Goal: Transaction & Acquisition: Book appointment/travel/reservation

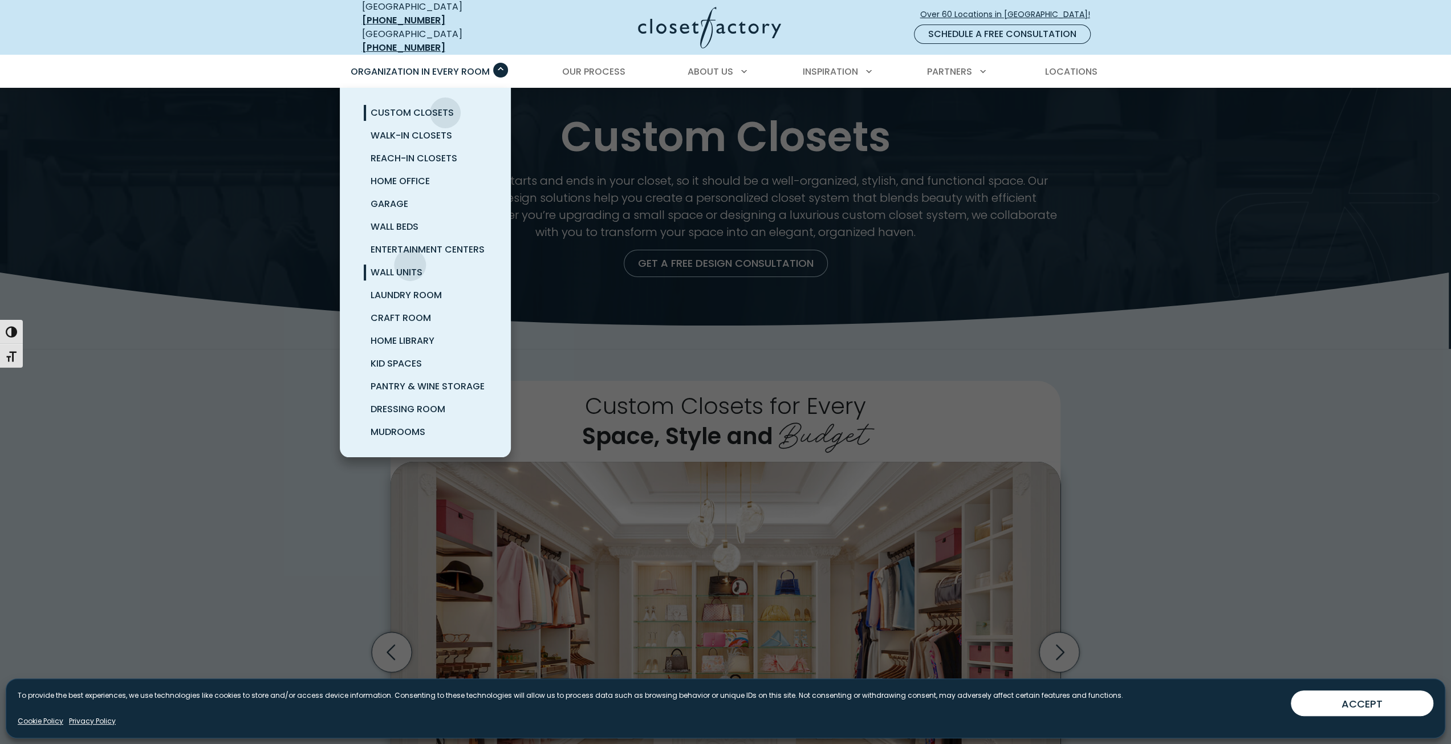
click at [407, 266] on span "Wall Units" at bounding box center [397, 272] width 52 height 13
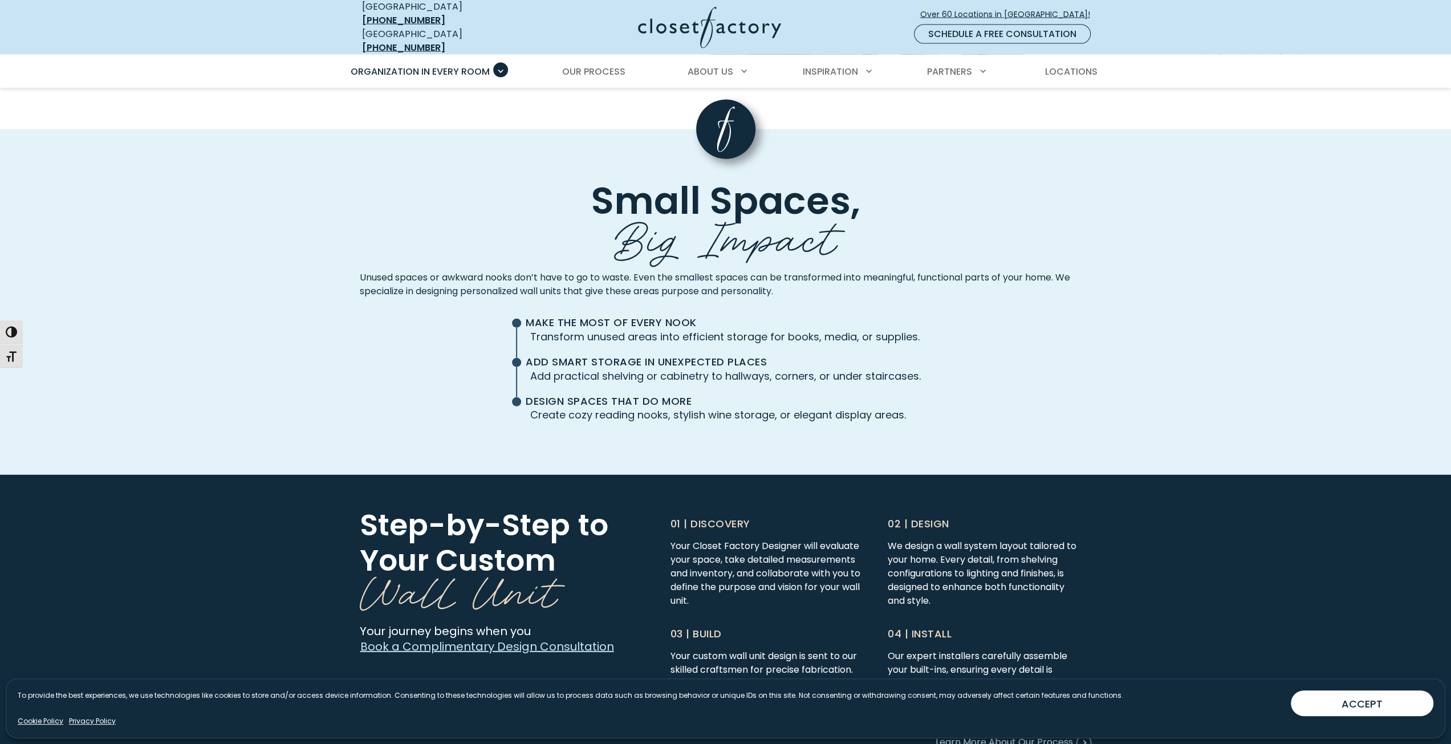
scroll to position [3256, 0]
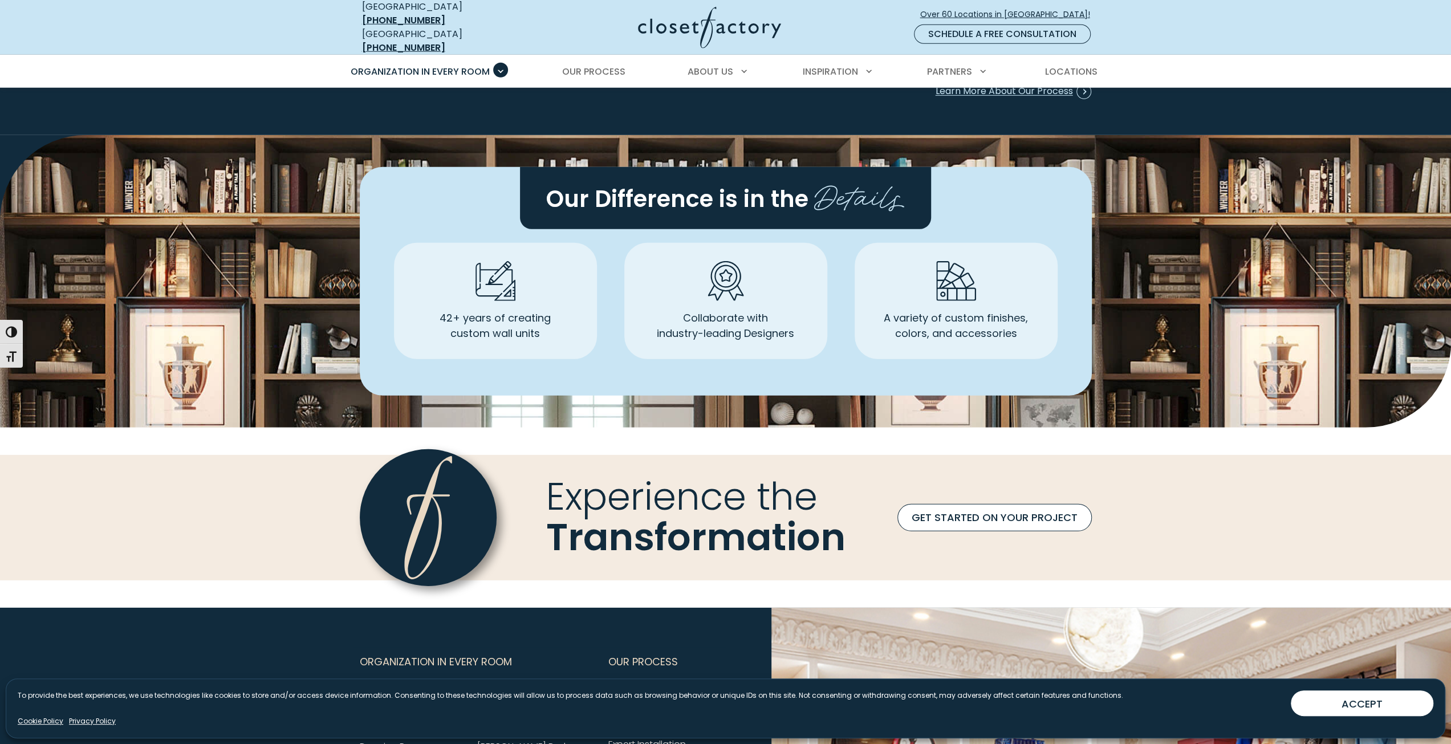
click at [999, 507] on link "GET STARTED ON YOUR PROJECT" at bounding box center [994, 517] width 194 height 27
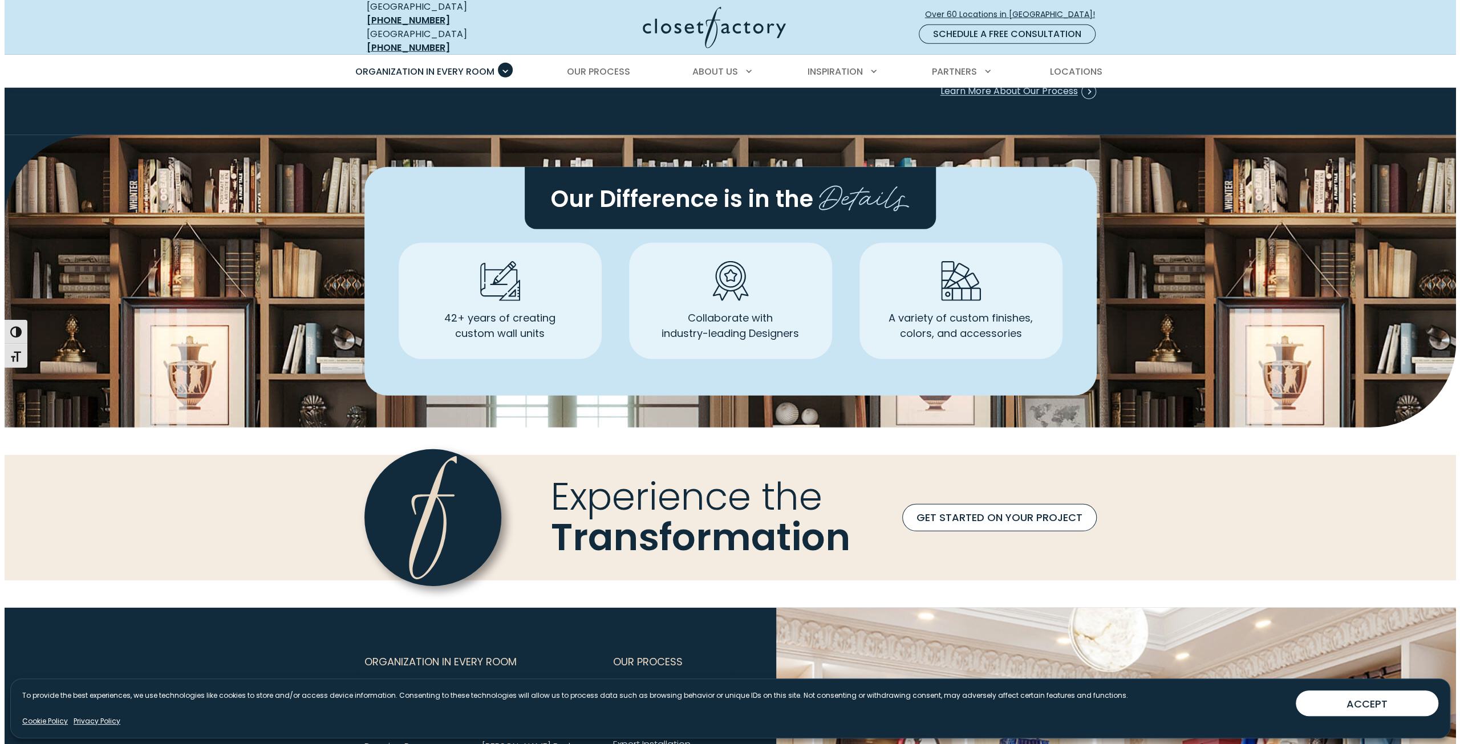
scroll to position [3257, 0]
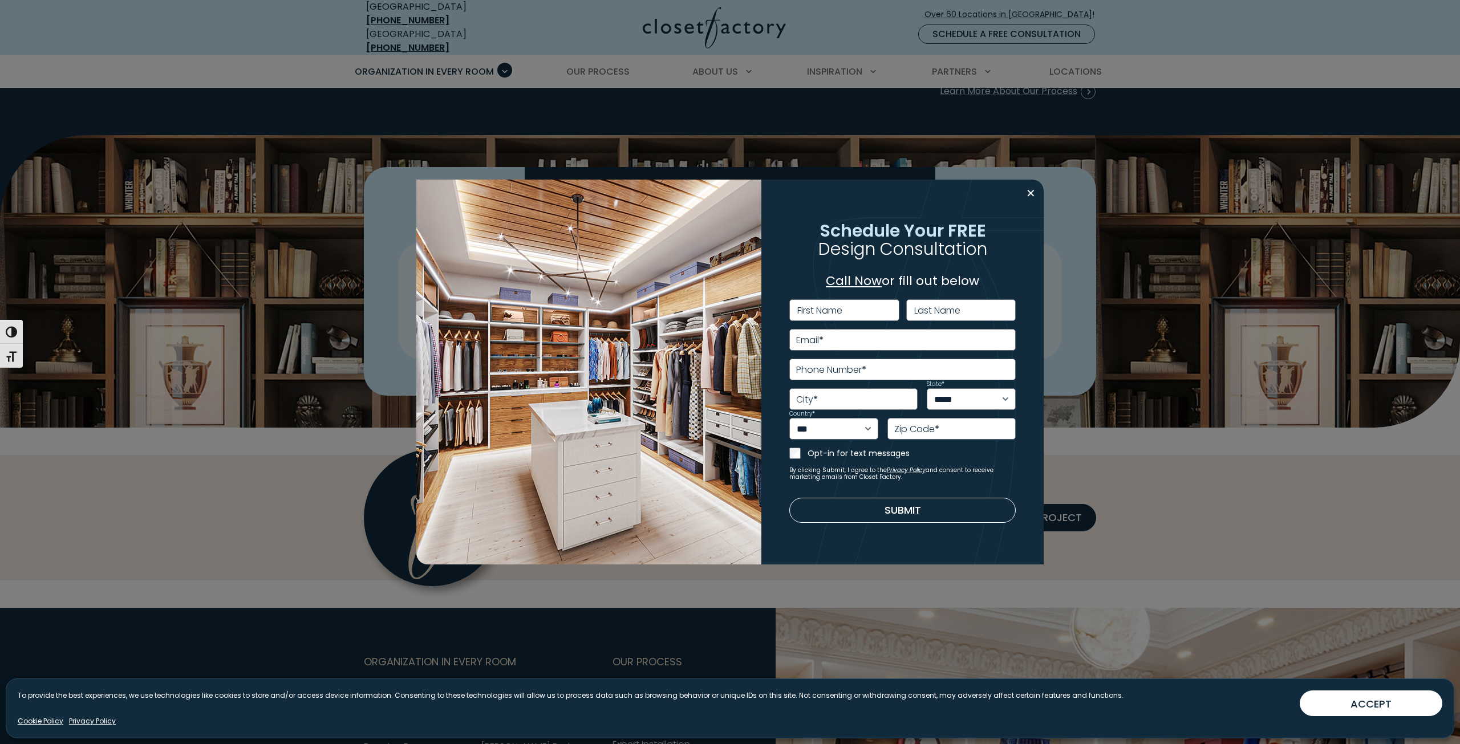
click at [876, 124] on div "**********" at bounding box center [730, 372] width 1460 height 744
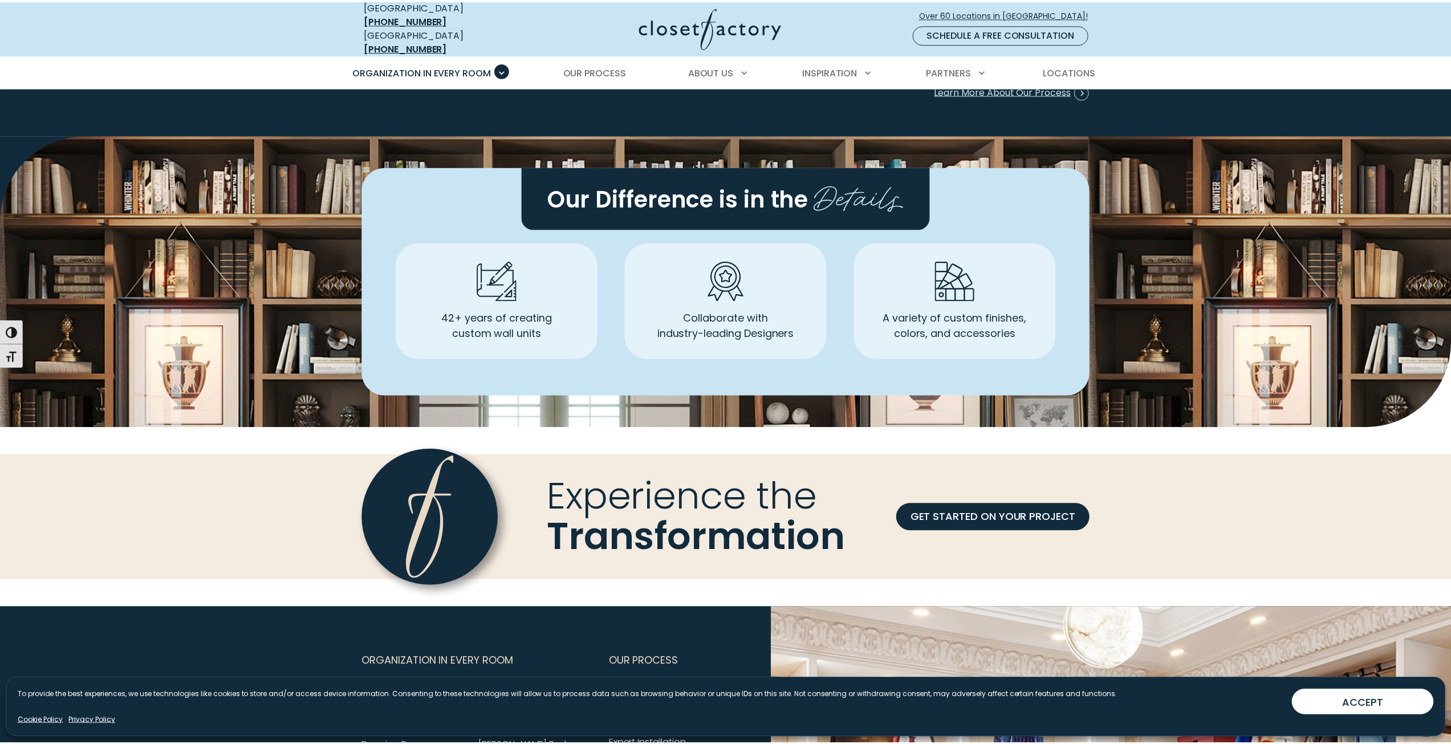
scroll to position [3256, 0]
